Goal: Task Accomplishment & Management: Manage account settings

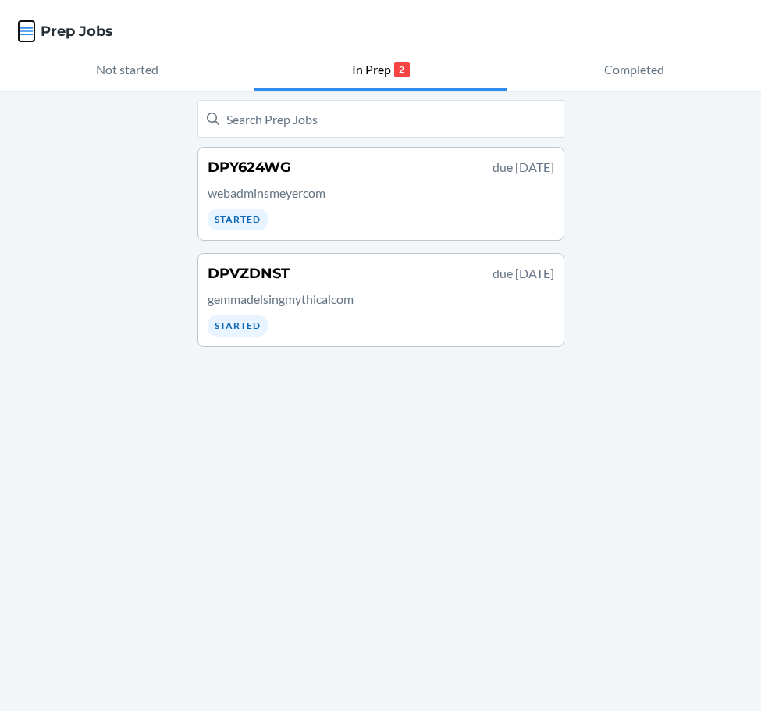
click at [25, 33] on icon "button" at bounding box center [27, 31] width 16 height 16
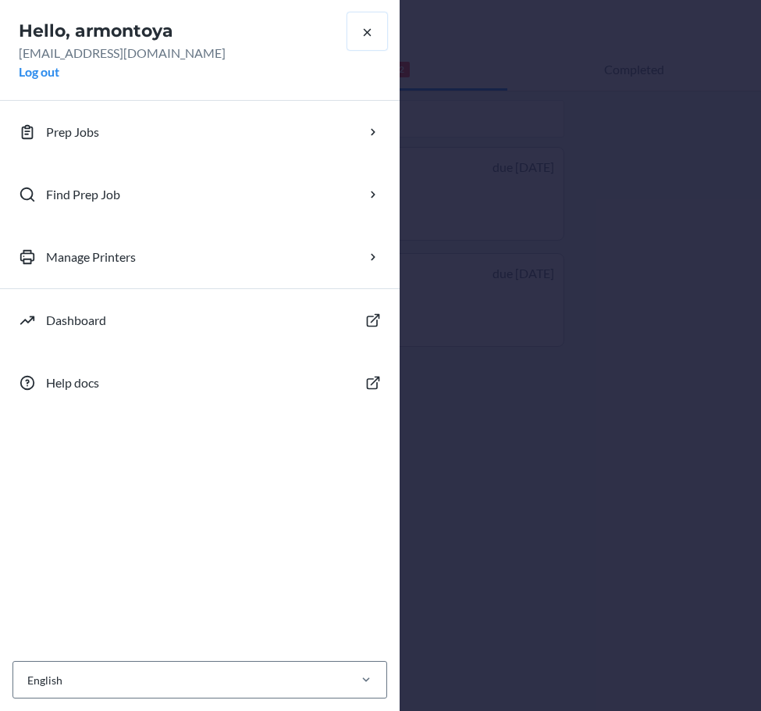
click at [372, 30] on icon "button" at bounding box center [367, 32] width 15 height 15
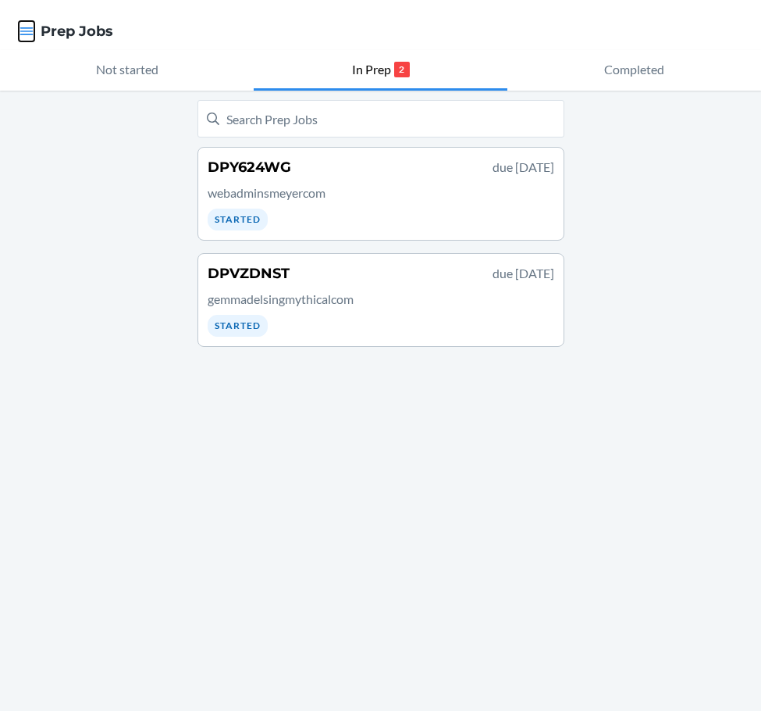
click at [30, 31] on icon "button" at bounding box center [26, 31] width 13 height 8
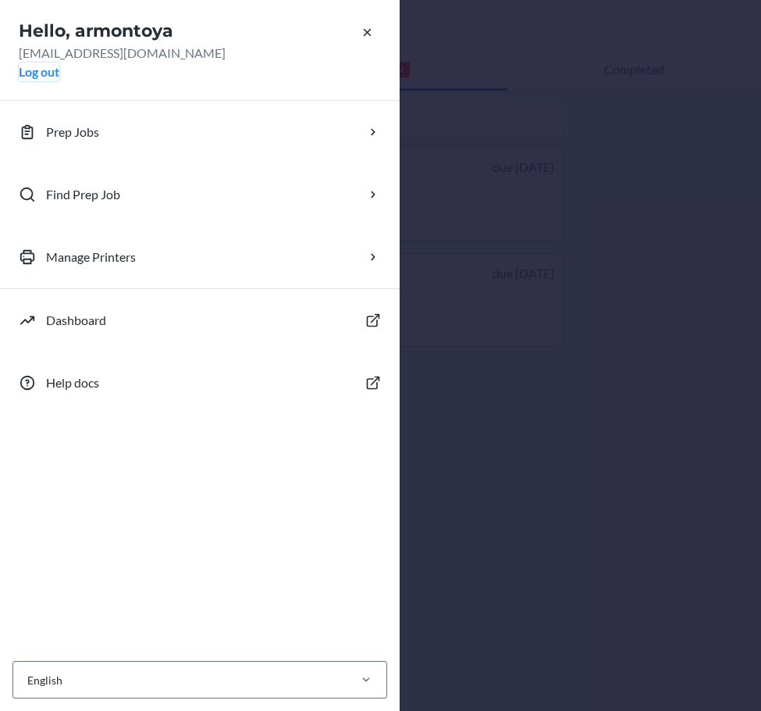
click at [48, 77] on button "Log out" at bounding box center [39, 71] width 41 height 19
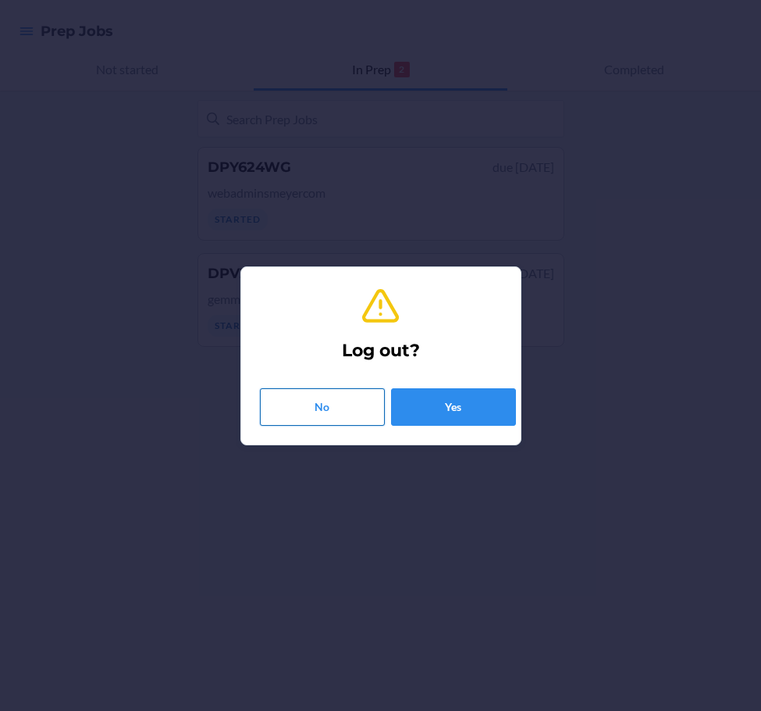
click at [300, 399] on button "No" at bounding box center [322, 406] width 125 height 37
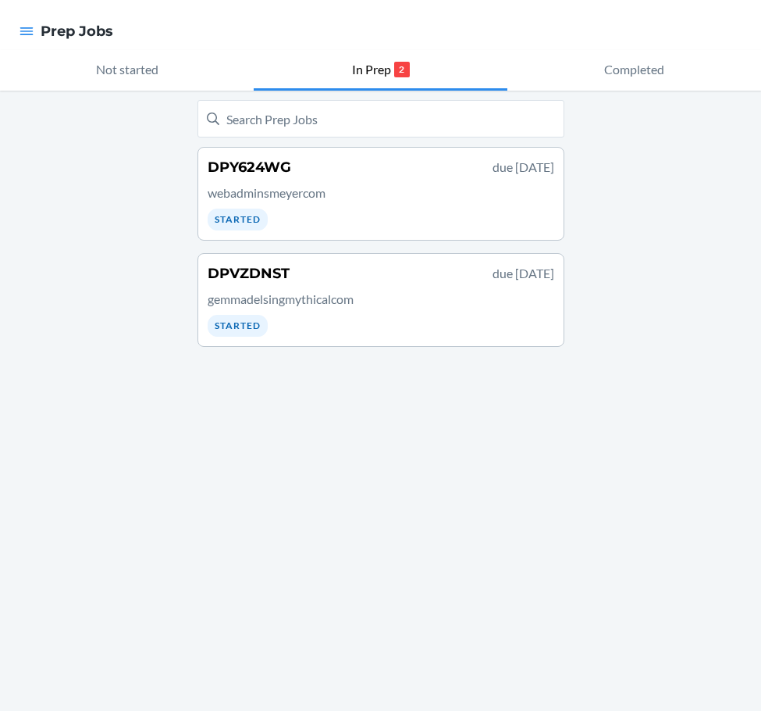
click at [26, 19] on div at bounding box center [26, 31] width 28 height 33
click at [29, 27] on icon "button" at bounding box center [27, 31] width 16 height 16
